Goal: Find specific page/section: Find specific page/section

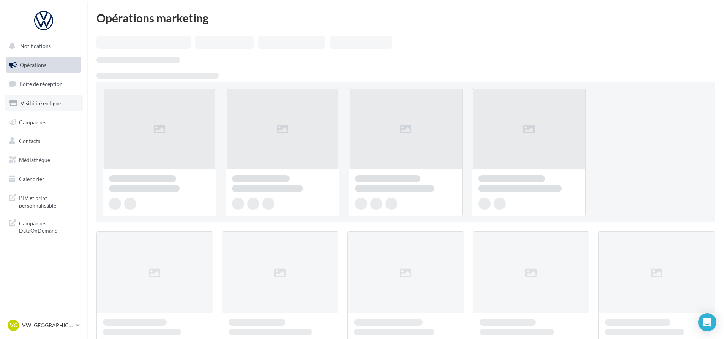
click at [49, 107] on link "Visibilité en ligne" at bounding box center [44, 103] width 78 height 16
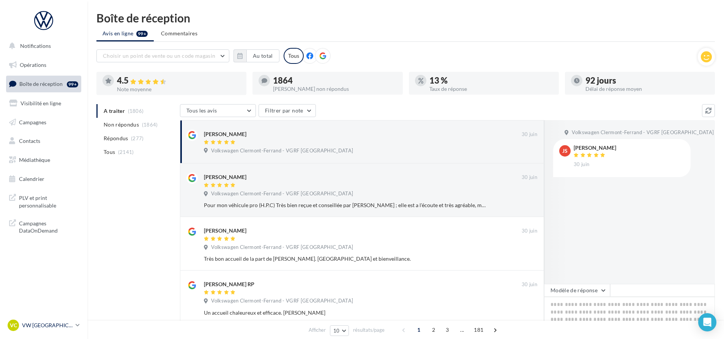
click at [54, 322] on p "VW [GEOGRAPHIC_DATA]" at bounding box center [47, 325] width 51 height 8
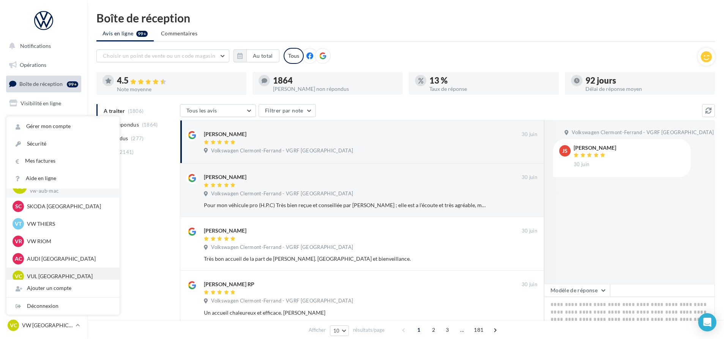
scroll to position [18, 0]
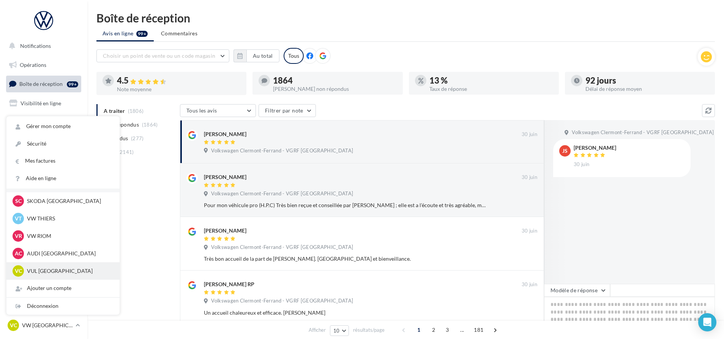
click at [58, 267] on p "VUL [GEOGRAPHIC_DATA]" at bounding box center [69, 271] width 84 height 8
